Goal: Information Seeking & Learning: Learn about a topic

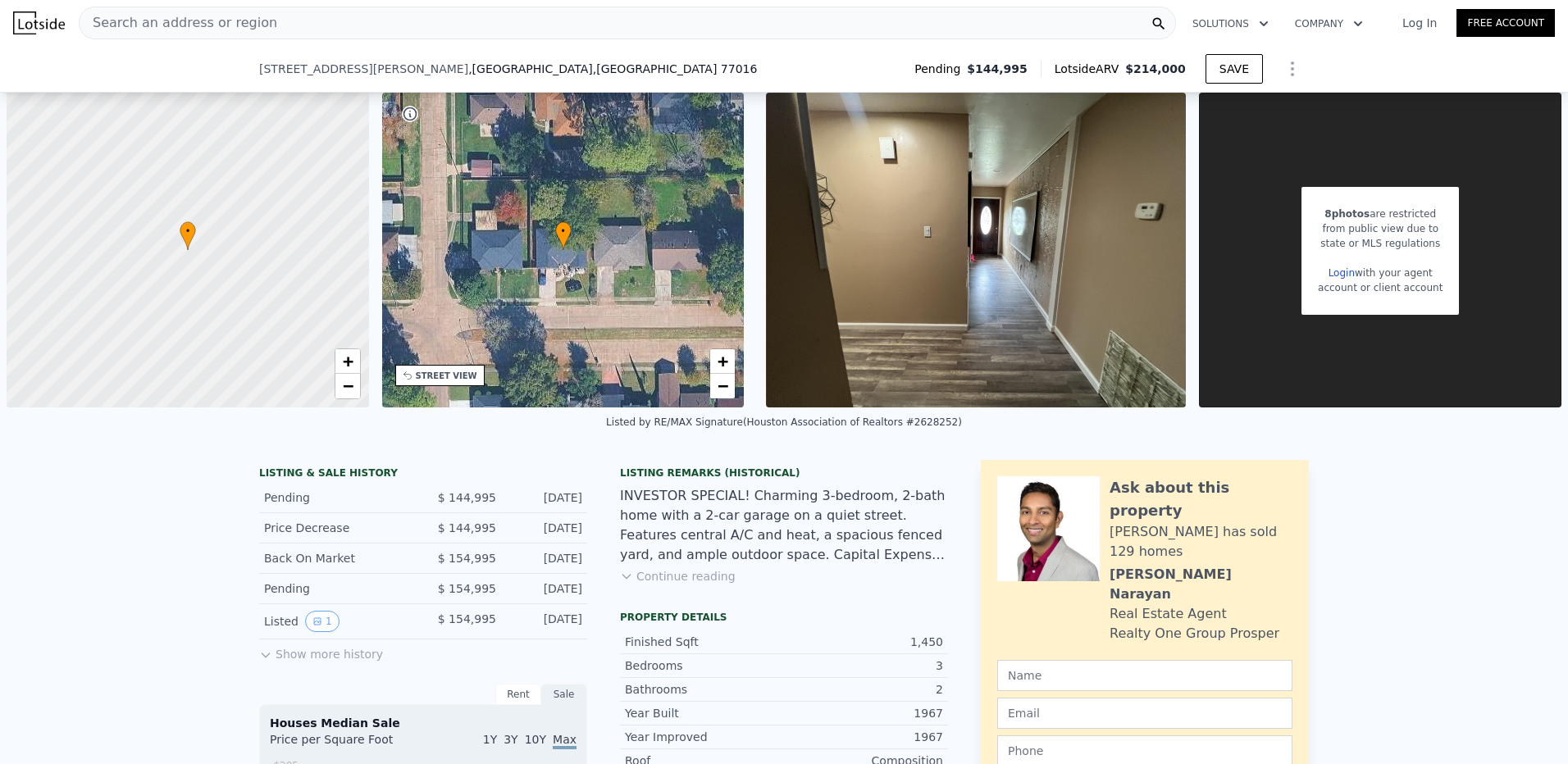
scroll to position [0, 3]
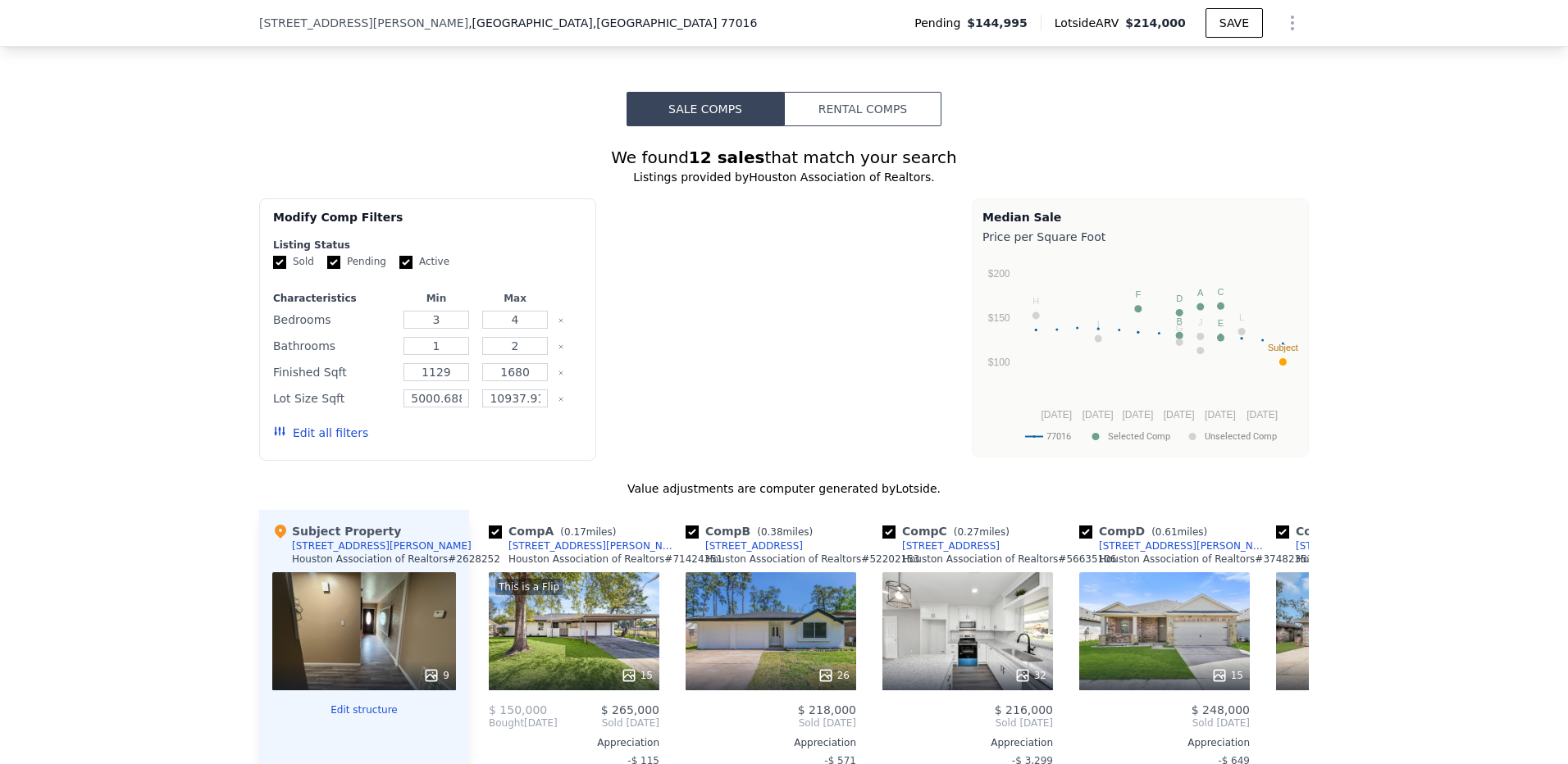
type input "4"
type input "$ 0"
type input "$ 47,396"
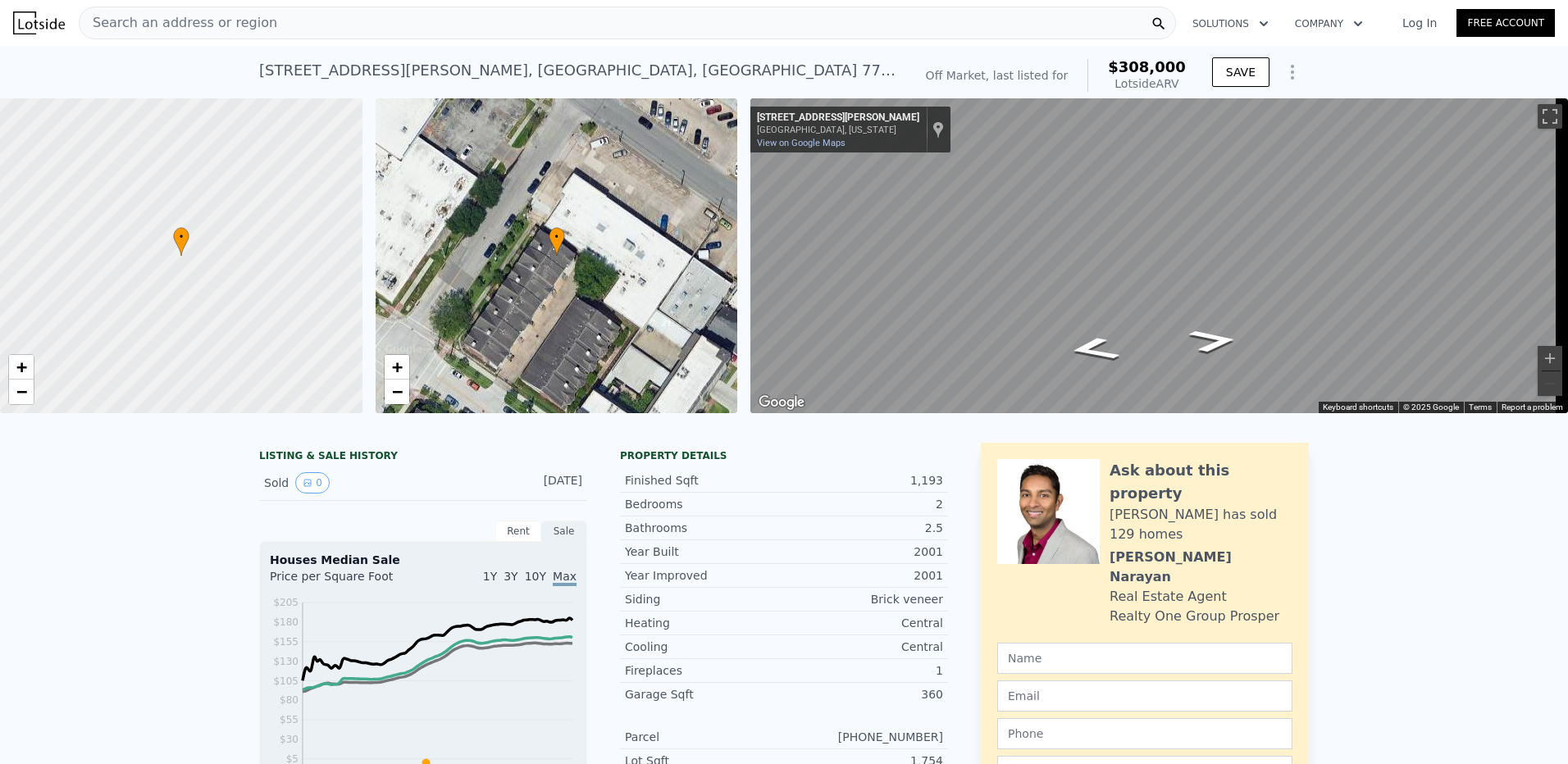
type input "3"
type input "4"
type input "1603.008"
type input "2543.904"
checkbox input "true"
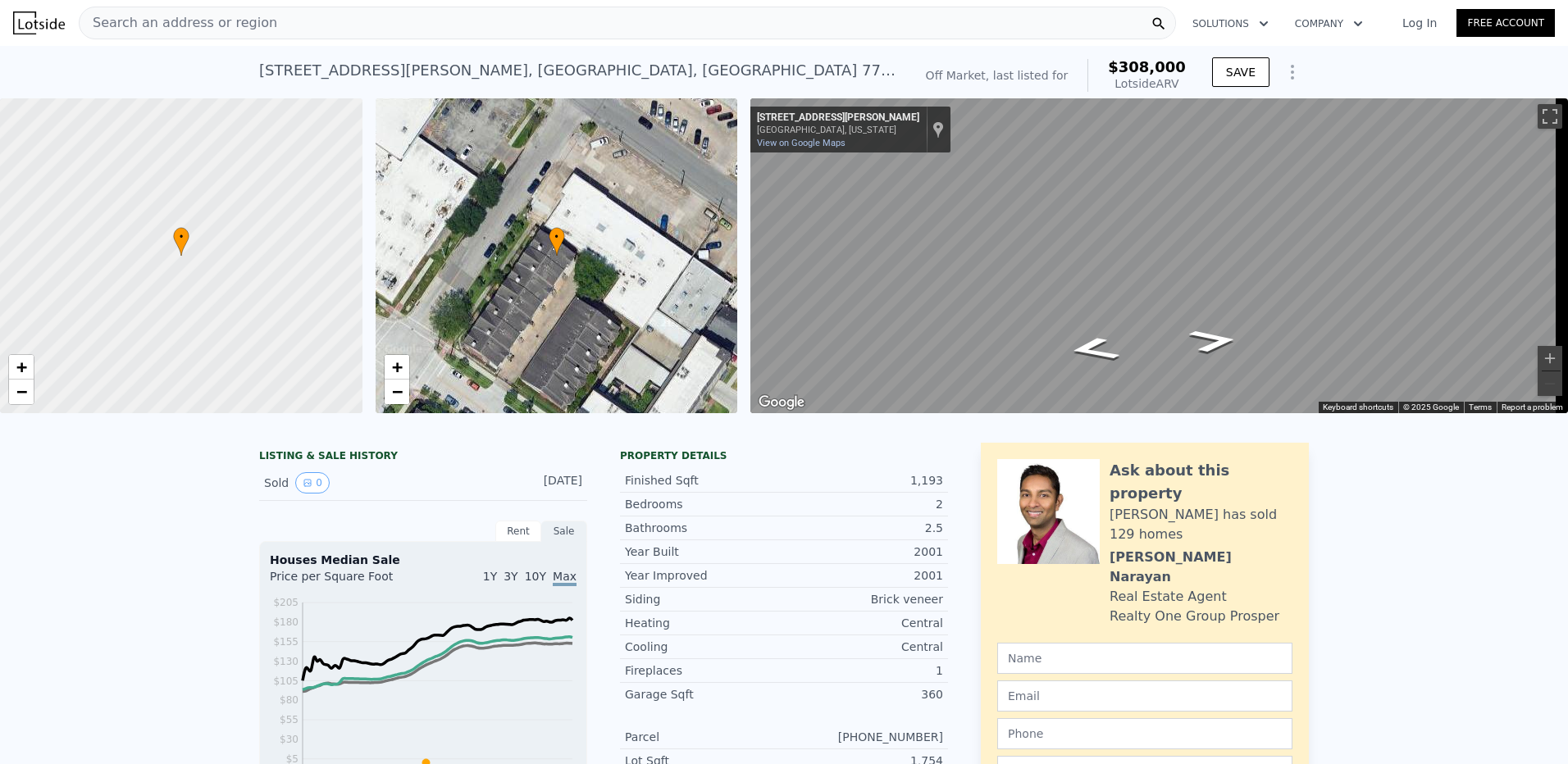
checkbox input "true"
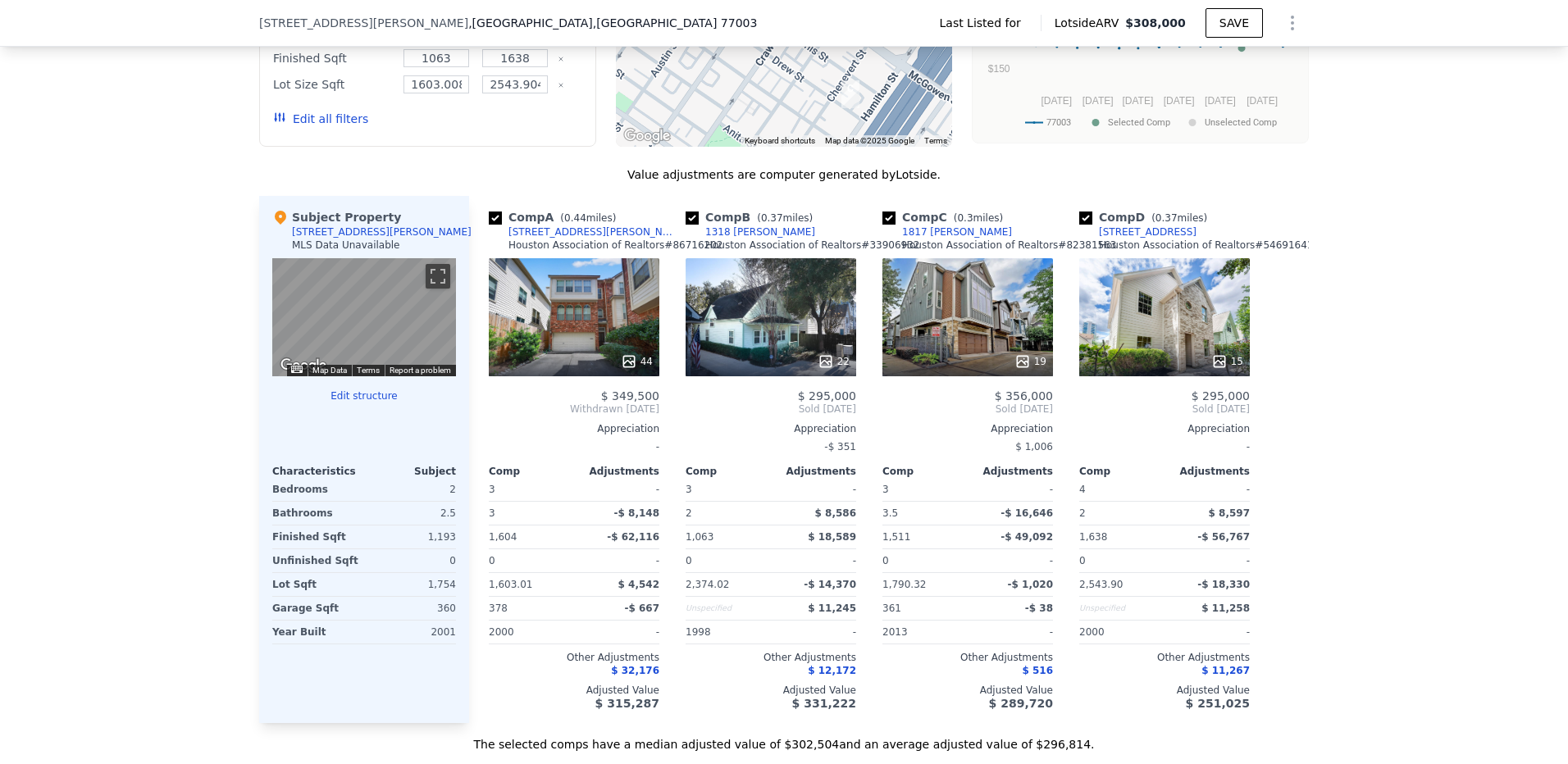
scroll to position [1306, 0]
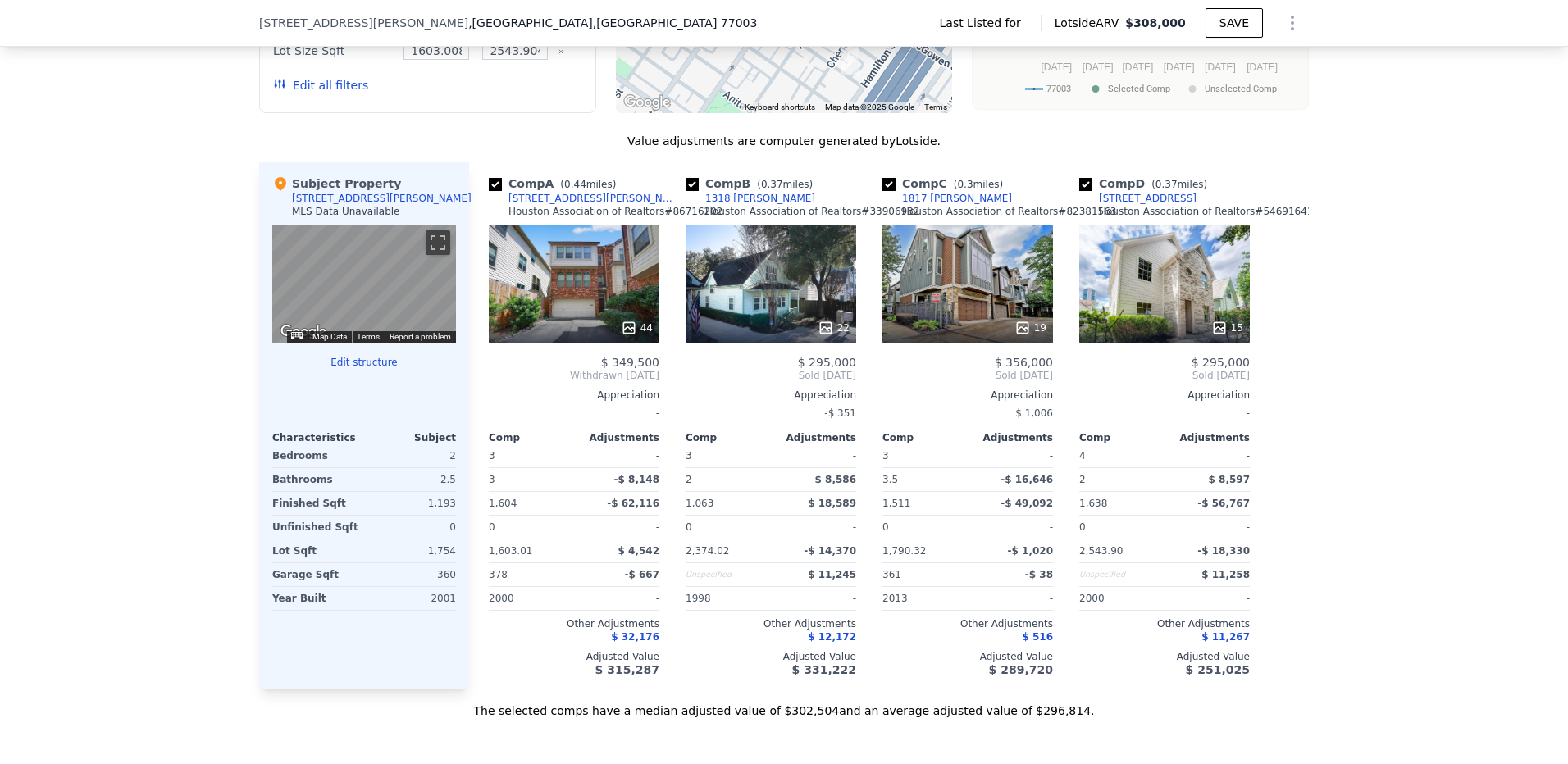
click at [1199, 330] on div "15" at bounding box center [1164, 283] width 170 height 118
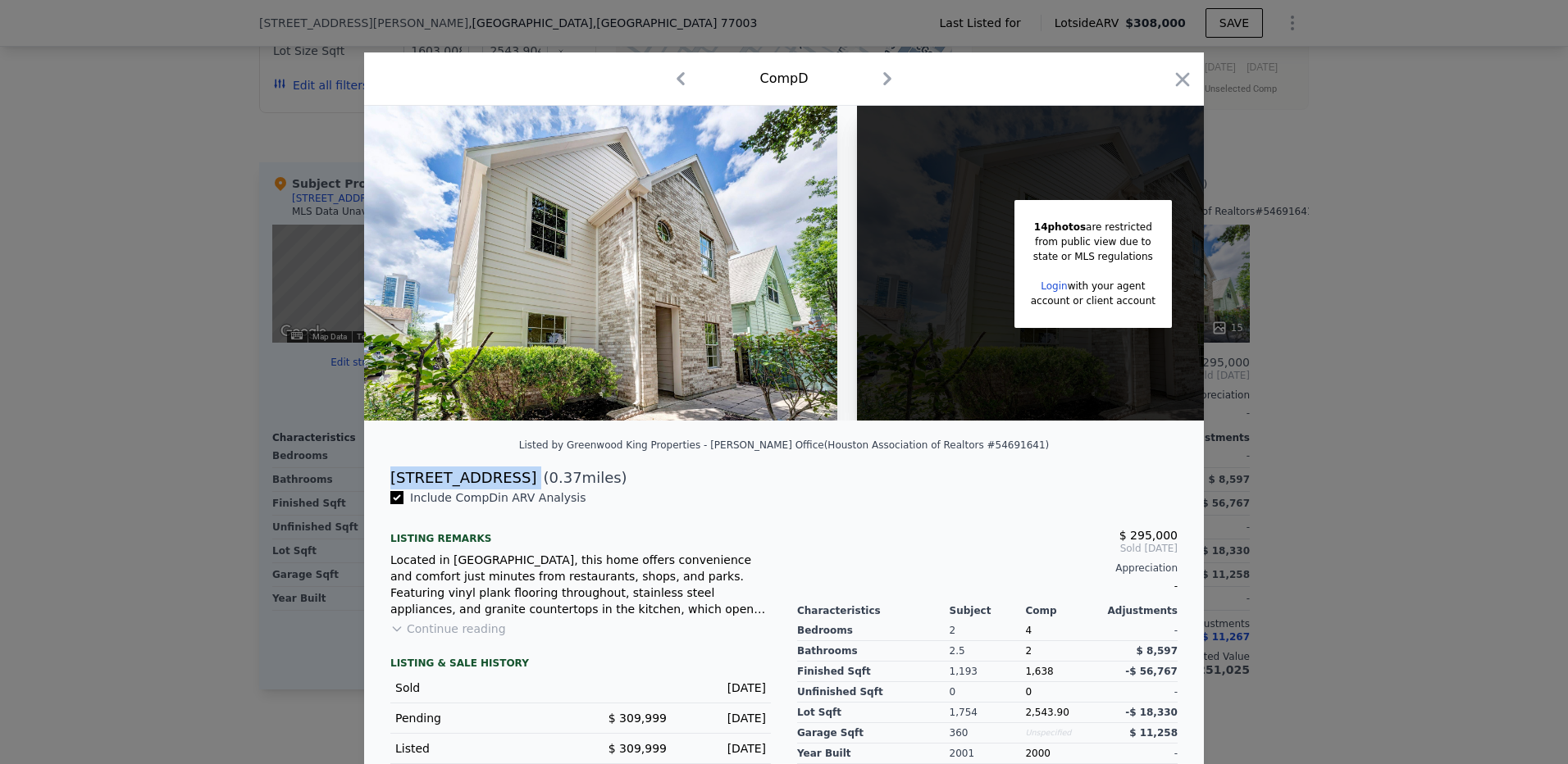
drag, startPoint x: 384, startPoint y: 490, endPoint x: 484, endPoint y: 490, distance: 100.0
click at [484, 490] on div "2802 Austin St ( 0.37 miles)" at bounding box center [784, 478] width 814 height 23
copy div "2802 Austin St"
click at [1176, 75] on icon "button" at bounding box center [1183, 79] width 14 height 14
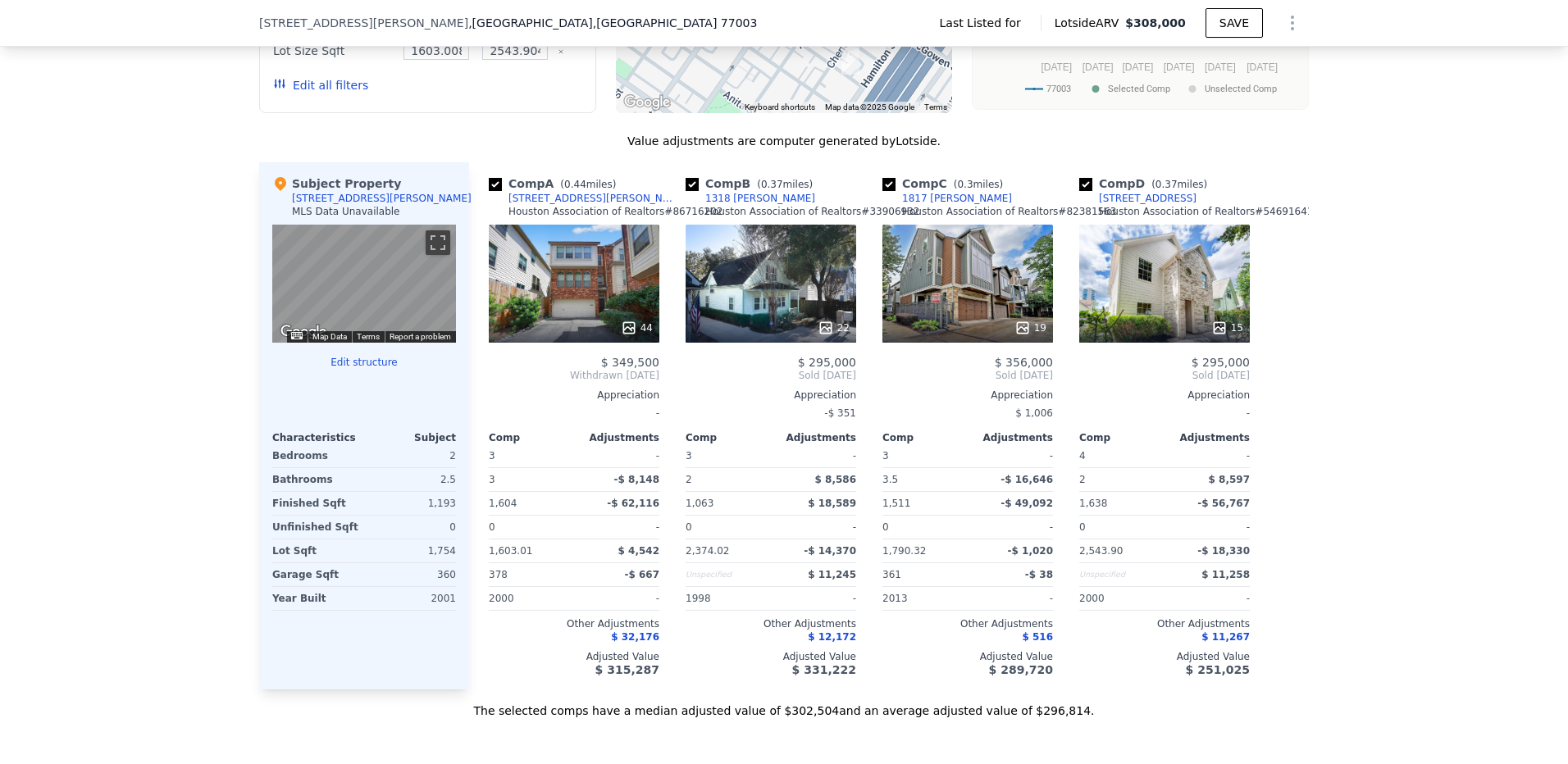
click at [595, 329] on div "44" at bounding box center [574, 283] width 170 height 118
